Goal: Transaction & Acquisition: Purchase product/service

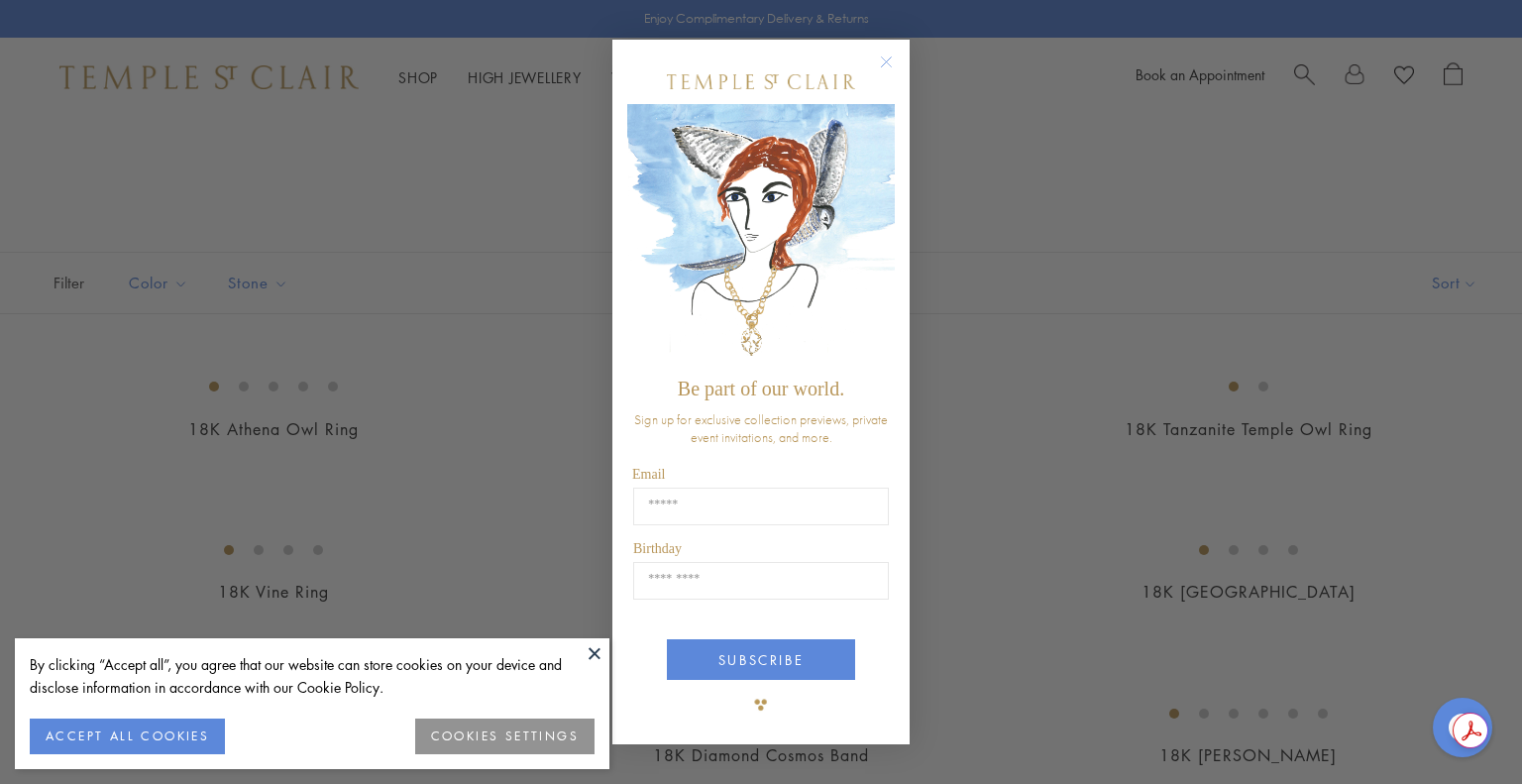
click at [893, 61] on circle "Close dialog" at bounding box center [887, 62] width 24 height 24
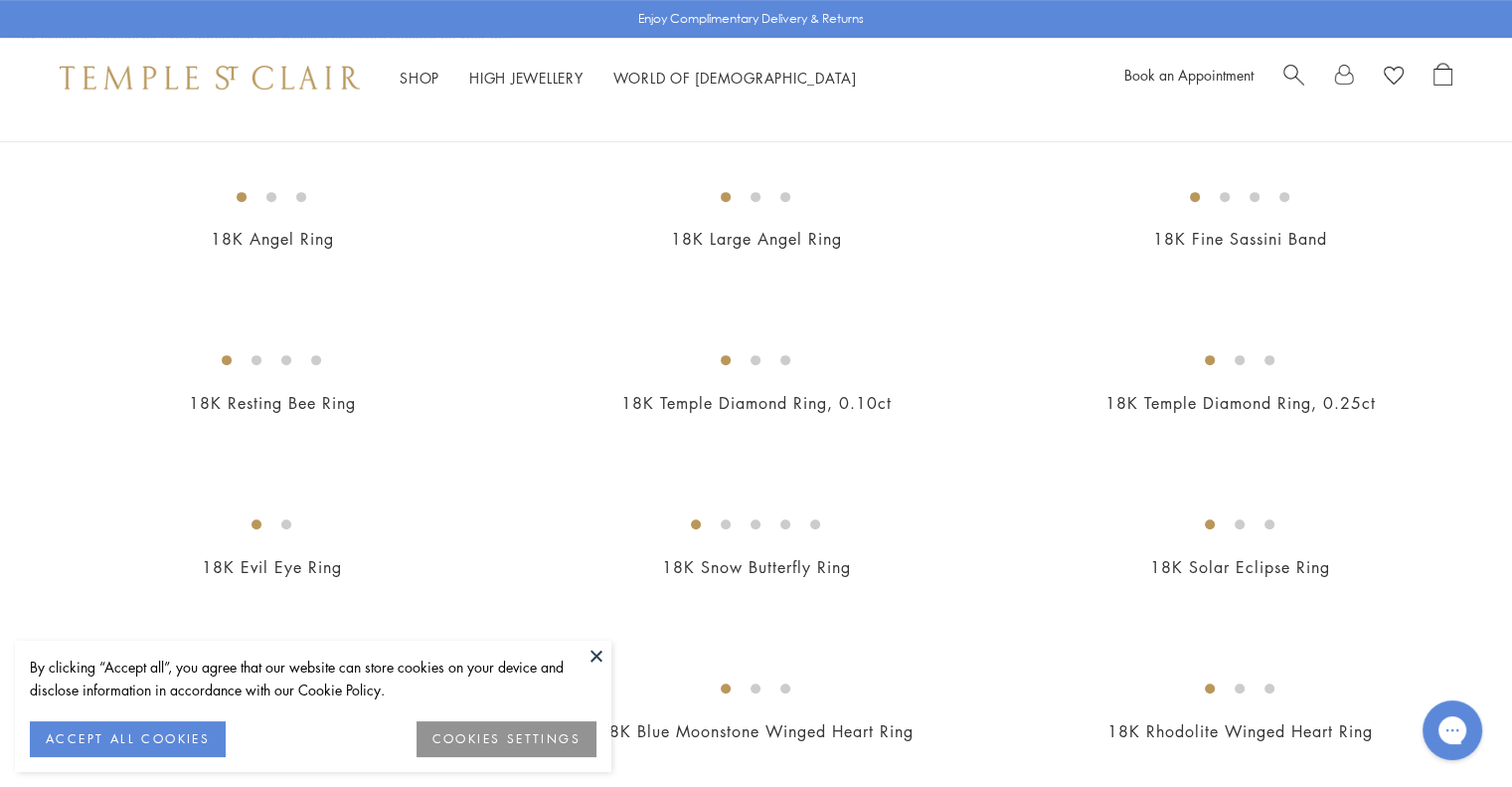
scroll to position [835, 0]
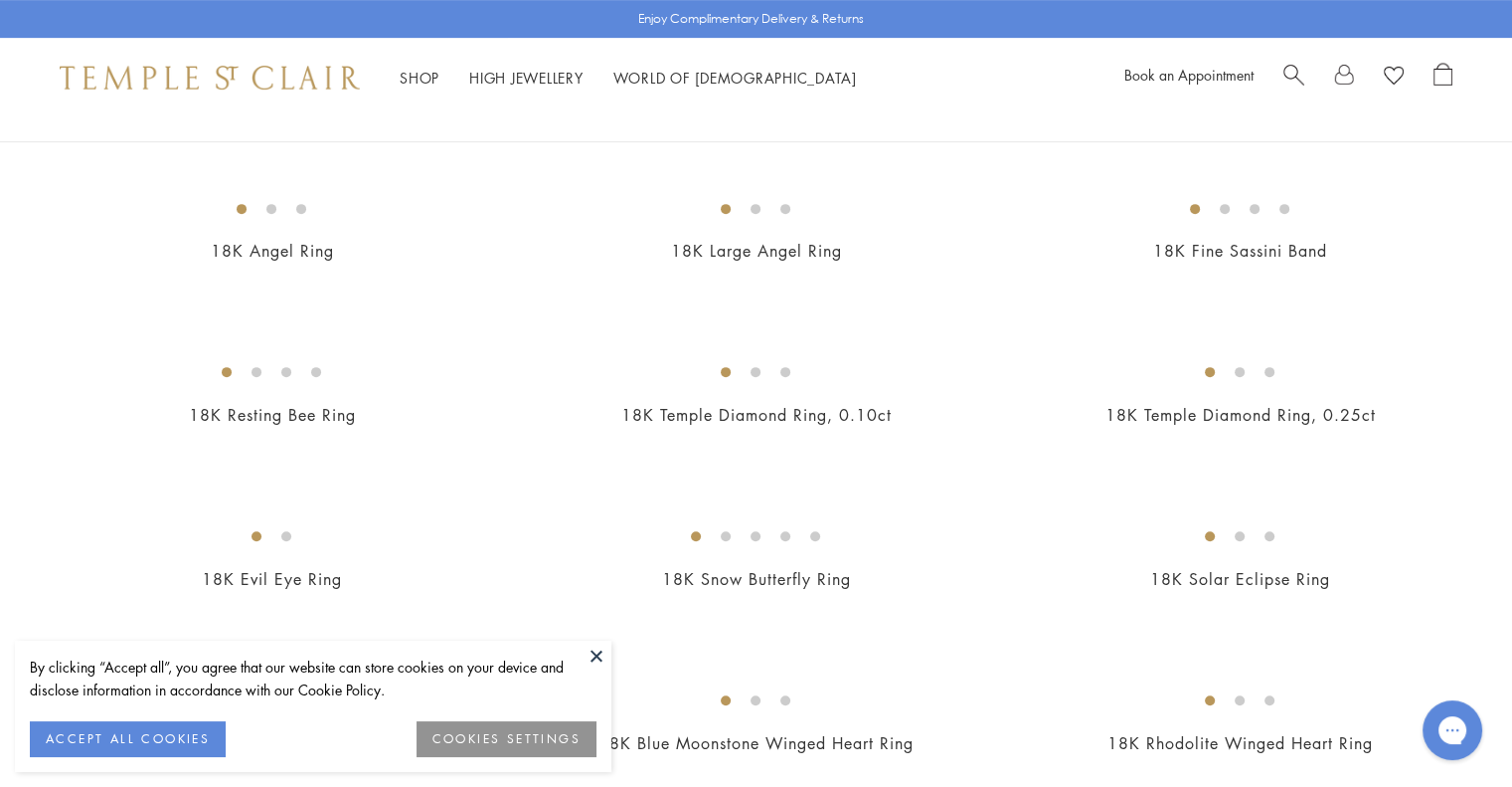
click at [0, 0] on img at bounding box center [0, 0] width 0 height 0
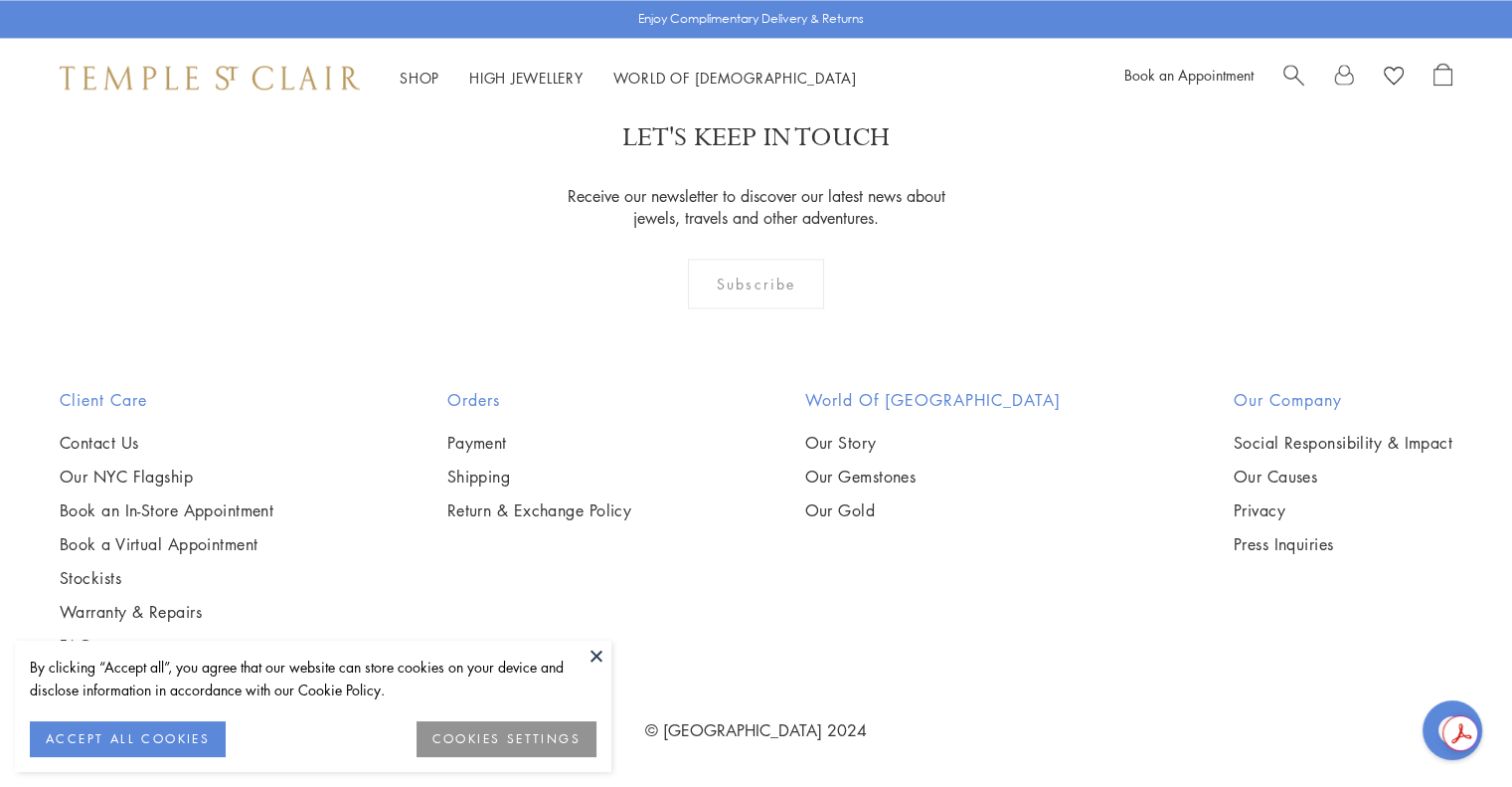
scroll to position [8946, 0]
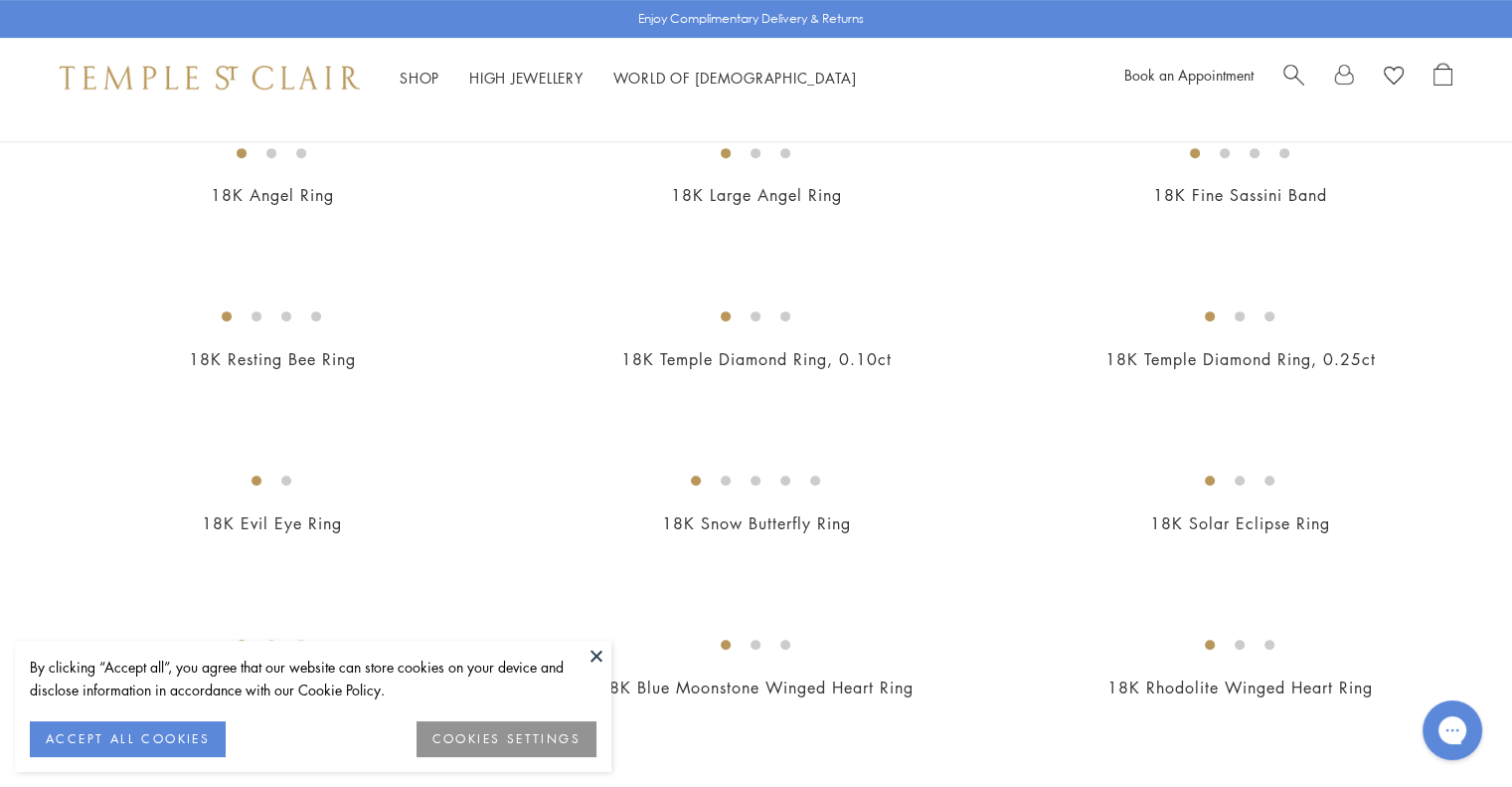
scroll to position [913, 0]
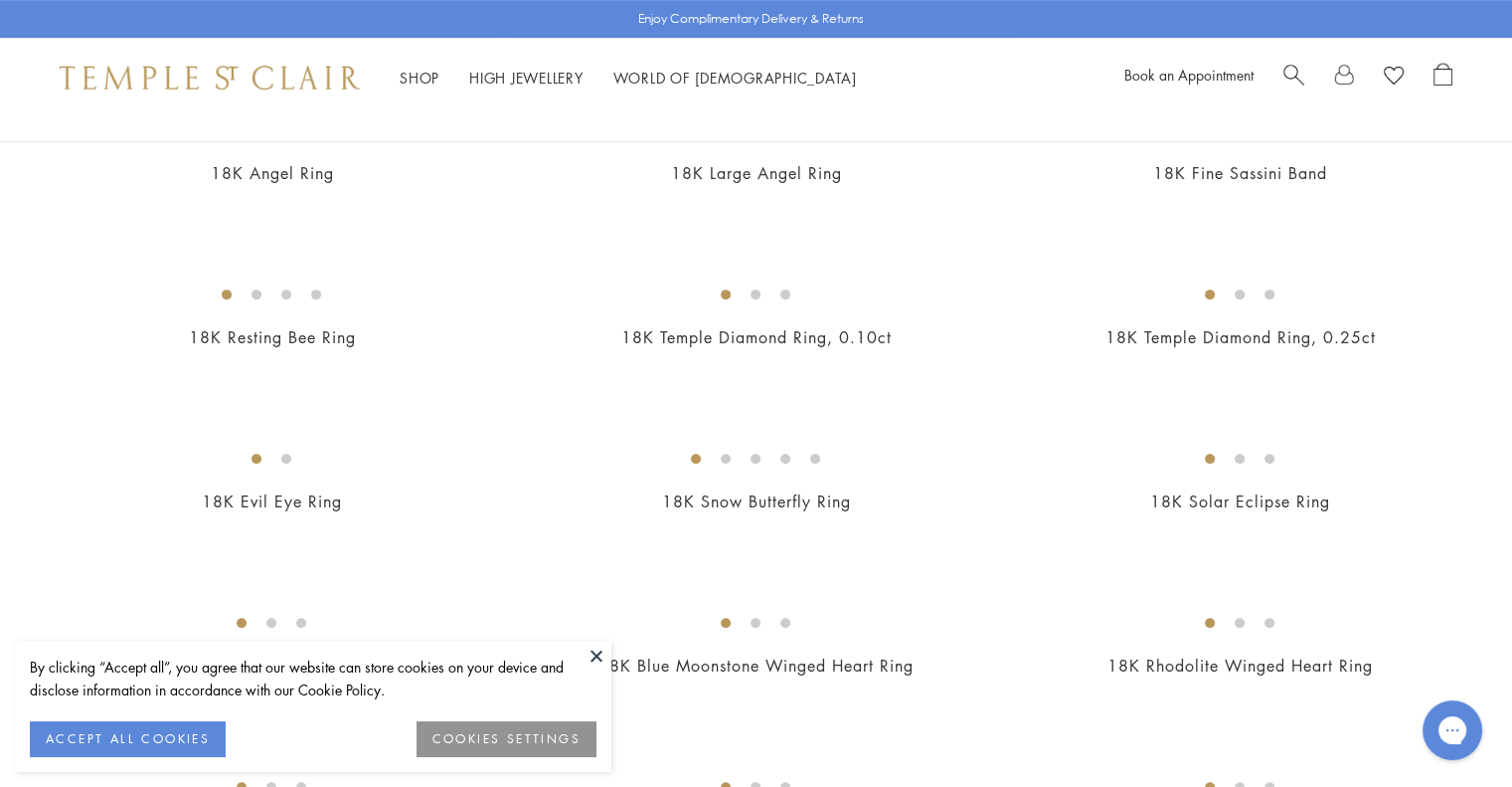
click at [0, 0] on img at bounding box center [0, 0] width 0 height 0
